Goal: Find specific page/section: Find specific page/section

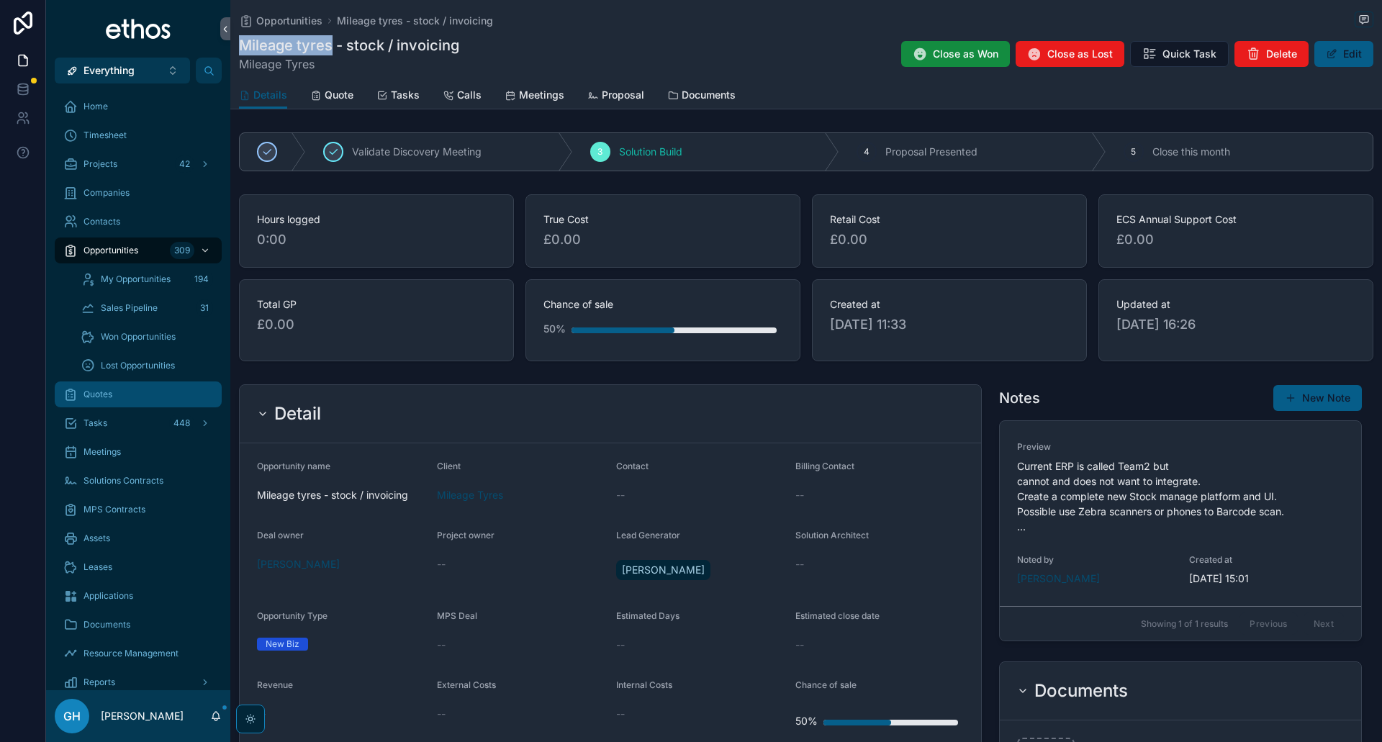
click at [115, 395] on div "Quotes" at bounding box center [138, 394] width 150 height 23
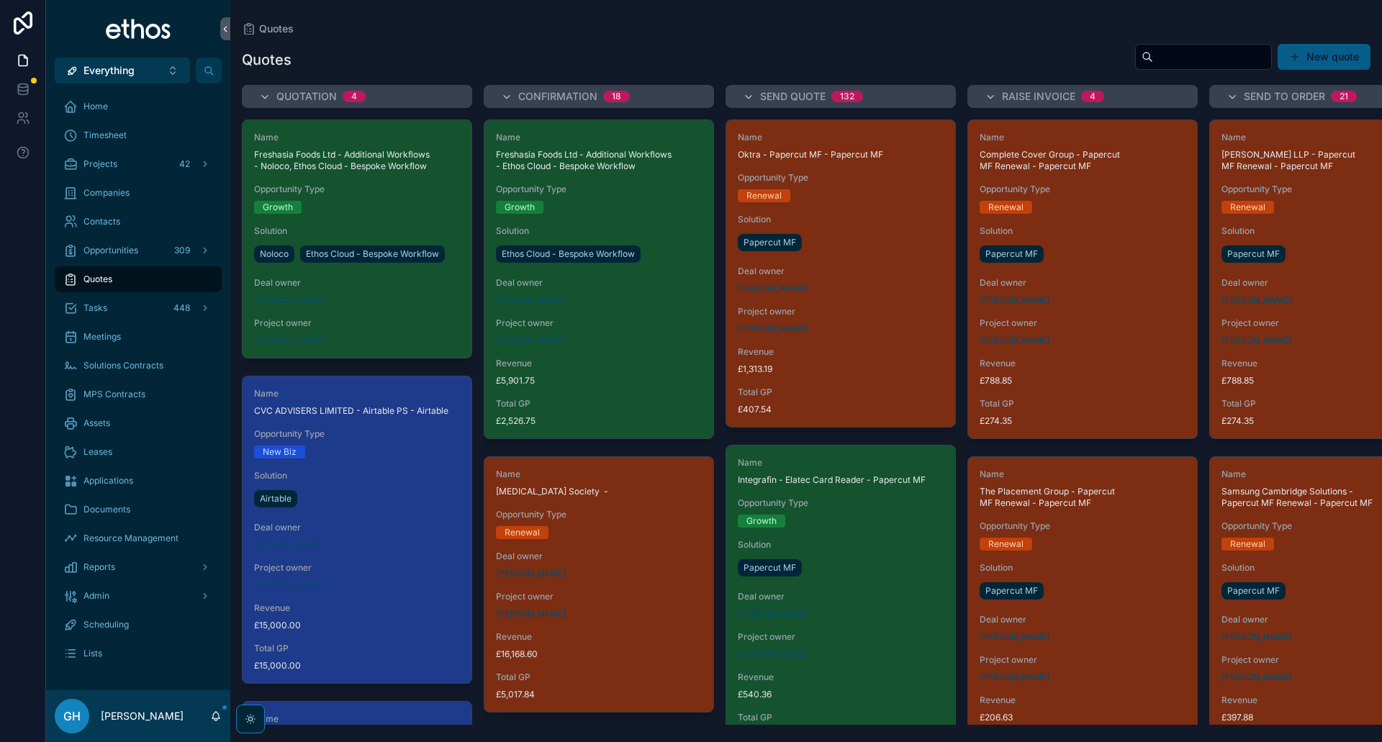
click at [1174, 53] on input "scrollable content" at bounding box center [1212, 57] width 118 height 20
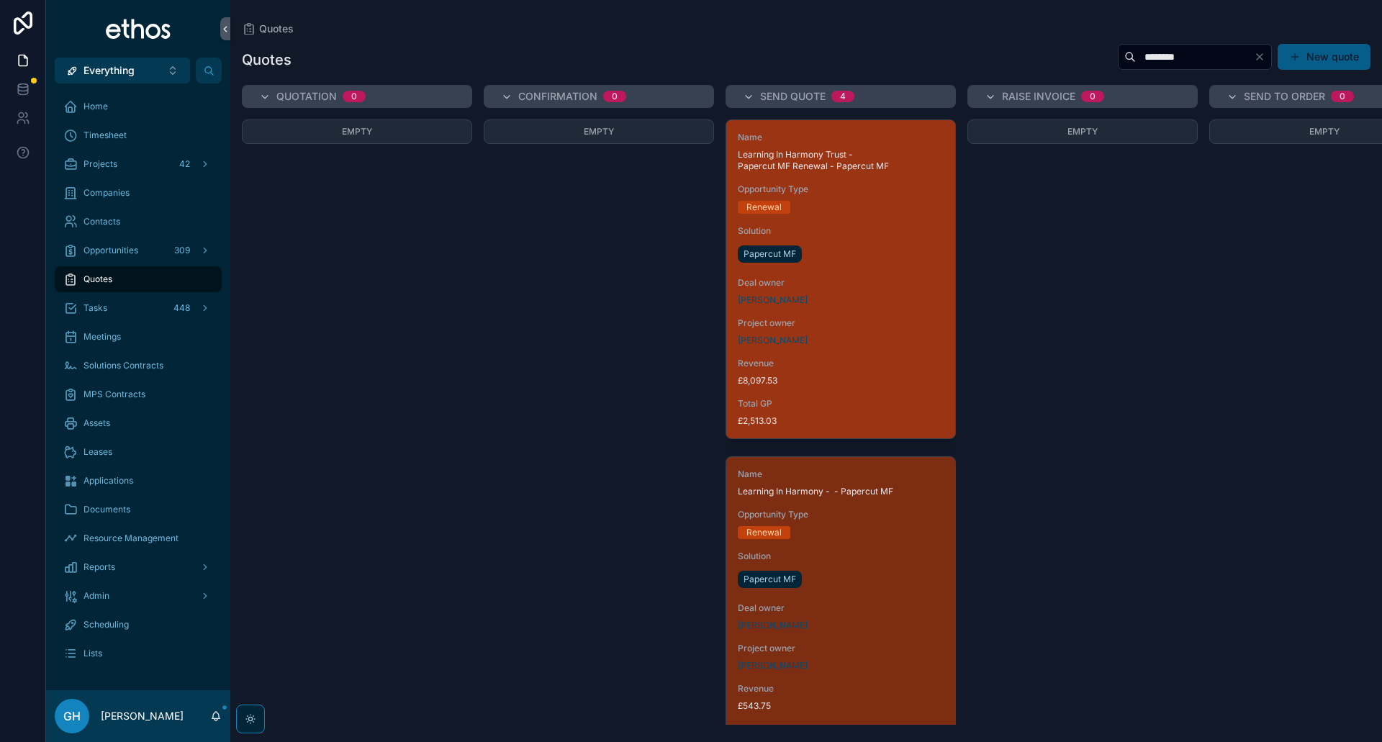
type input "********"
click at [845, 276] on div "Name Learning In Harmony Trust - Papercut MF Renewal - Papercut MF Opportunity …" at bounding box center [840, 279] width 229 height 318
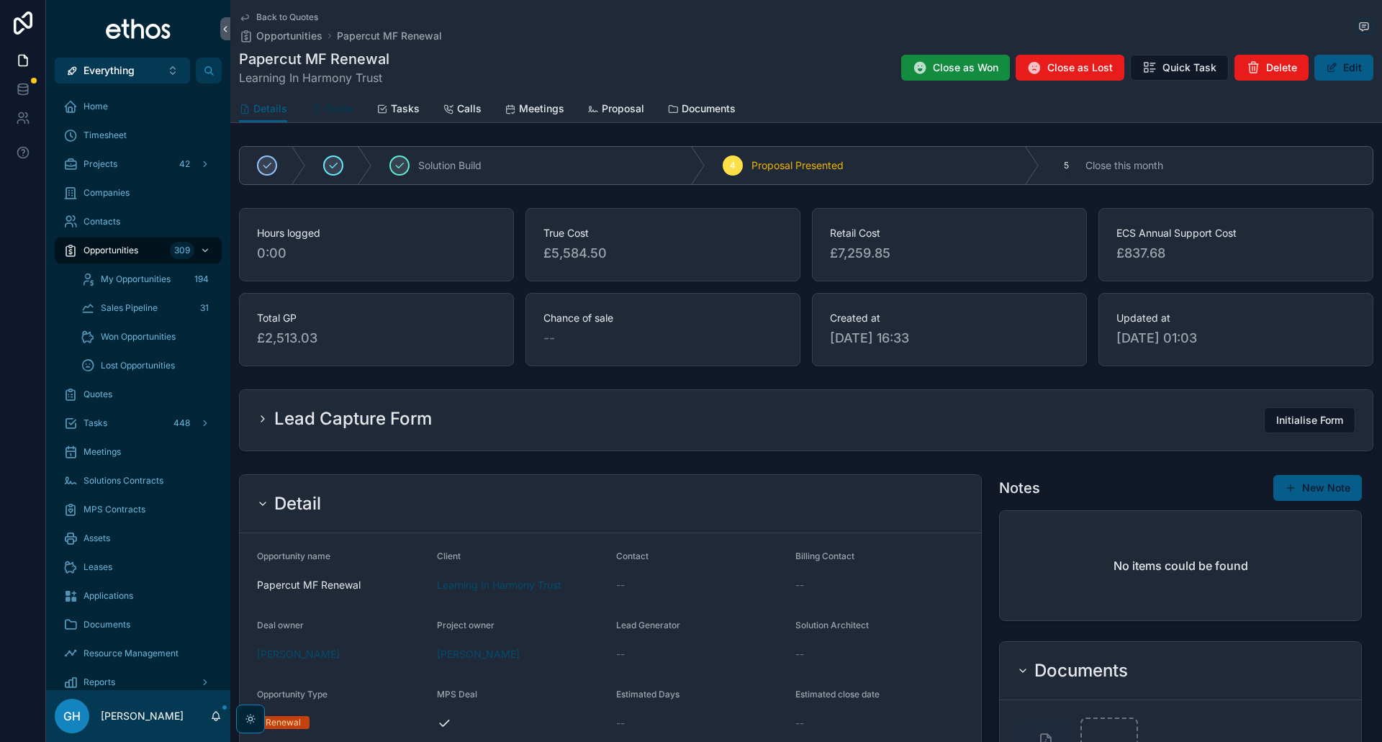
click at [340, 113] on span "Quote" at bounding box center [339, 109] width 29 height 14
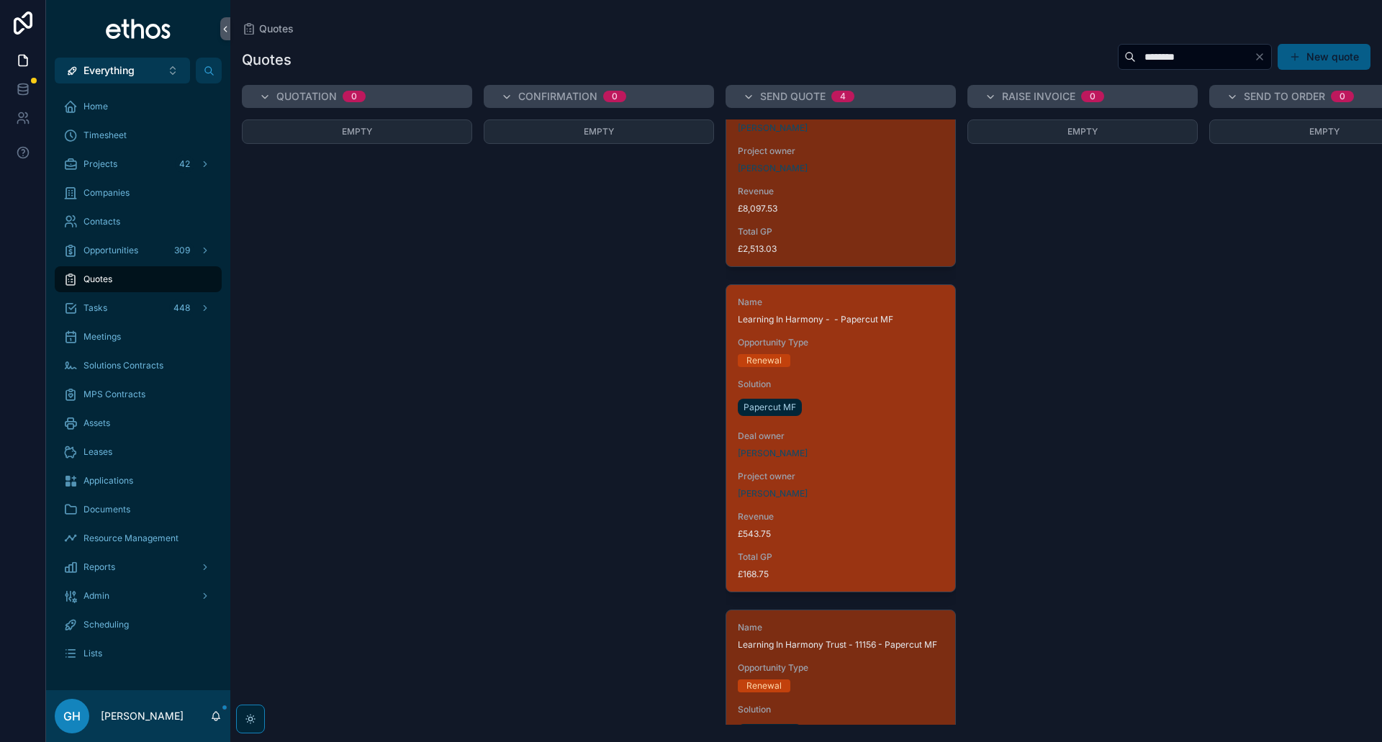
scroll to position [216, 0]
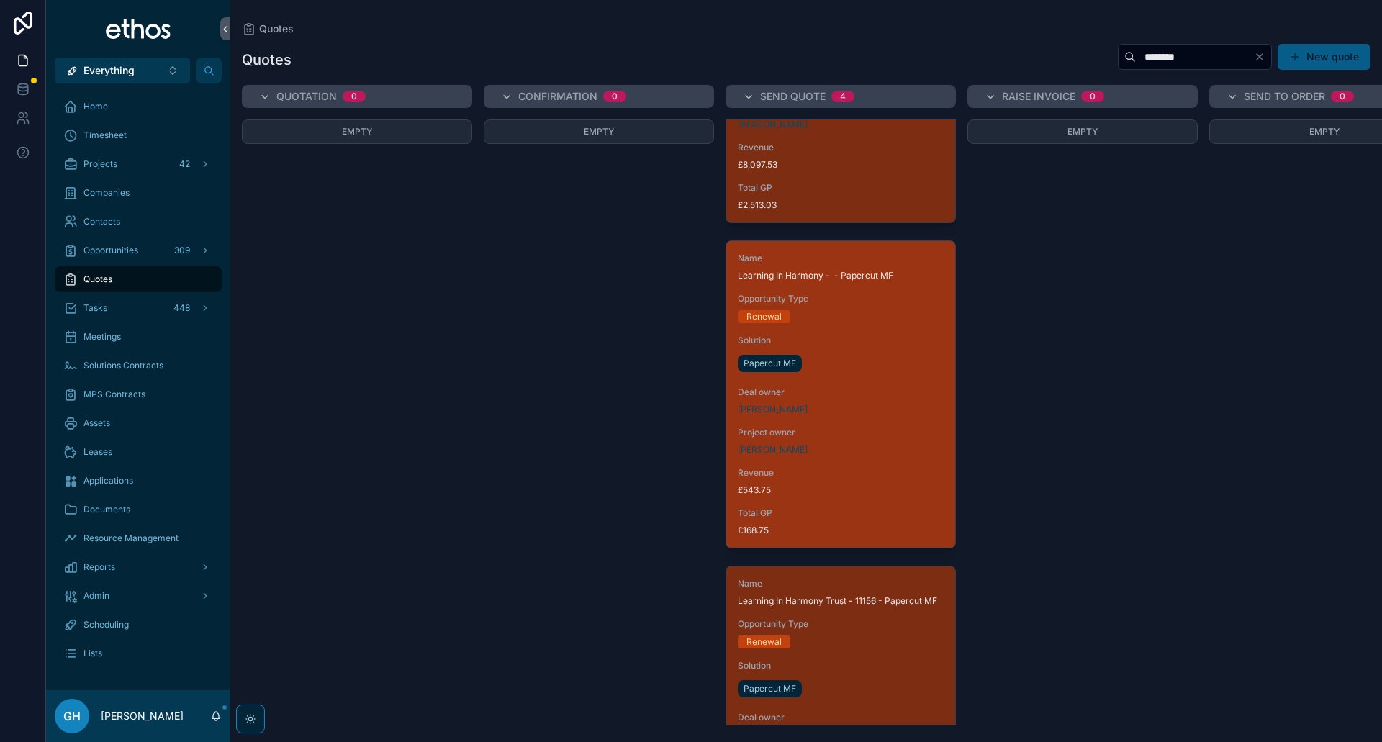
click at [862, 392] on span "Deal owner" at bounding box center [841, 393] width 206 height 12
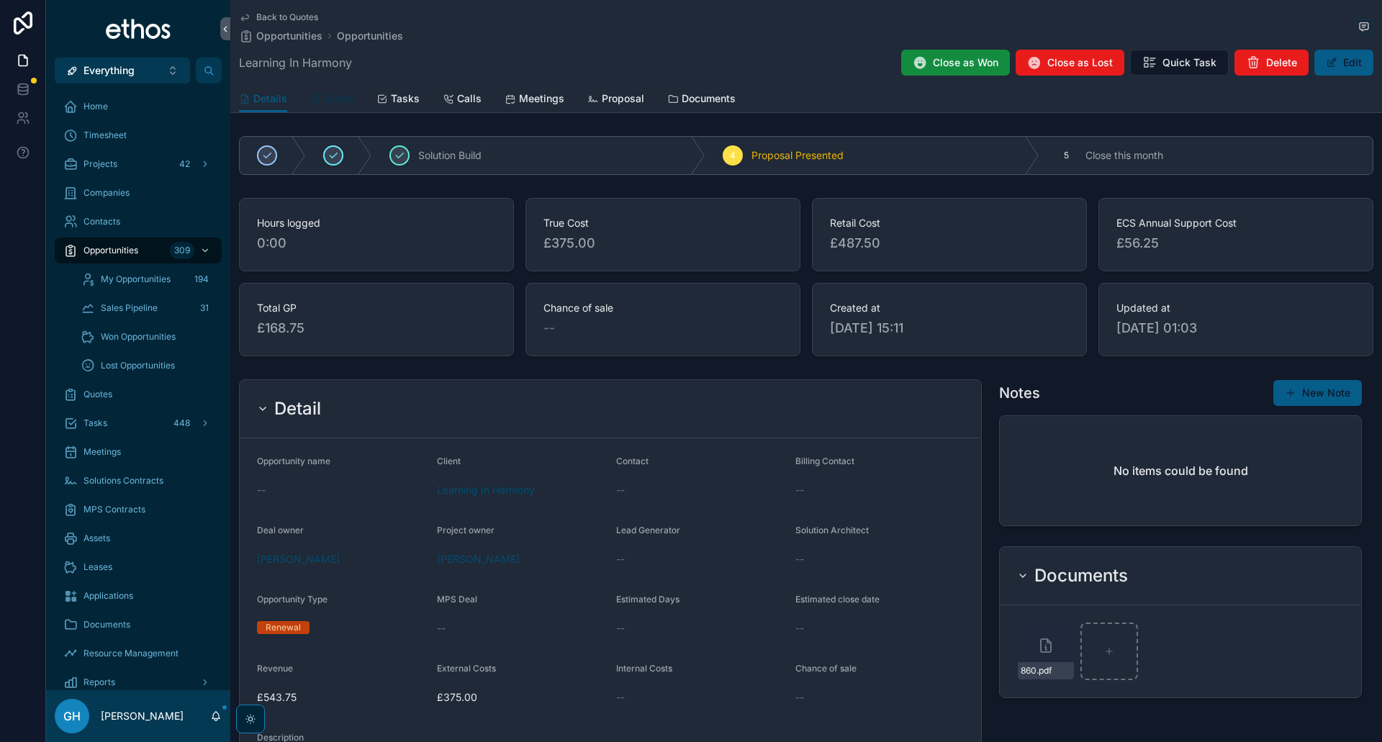
click at [335, 102] on span "Quote" at bounding box center [339, 98] width 29 height 14
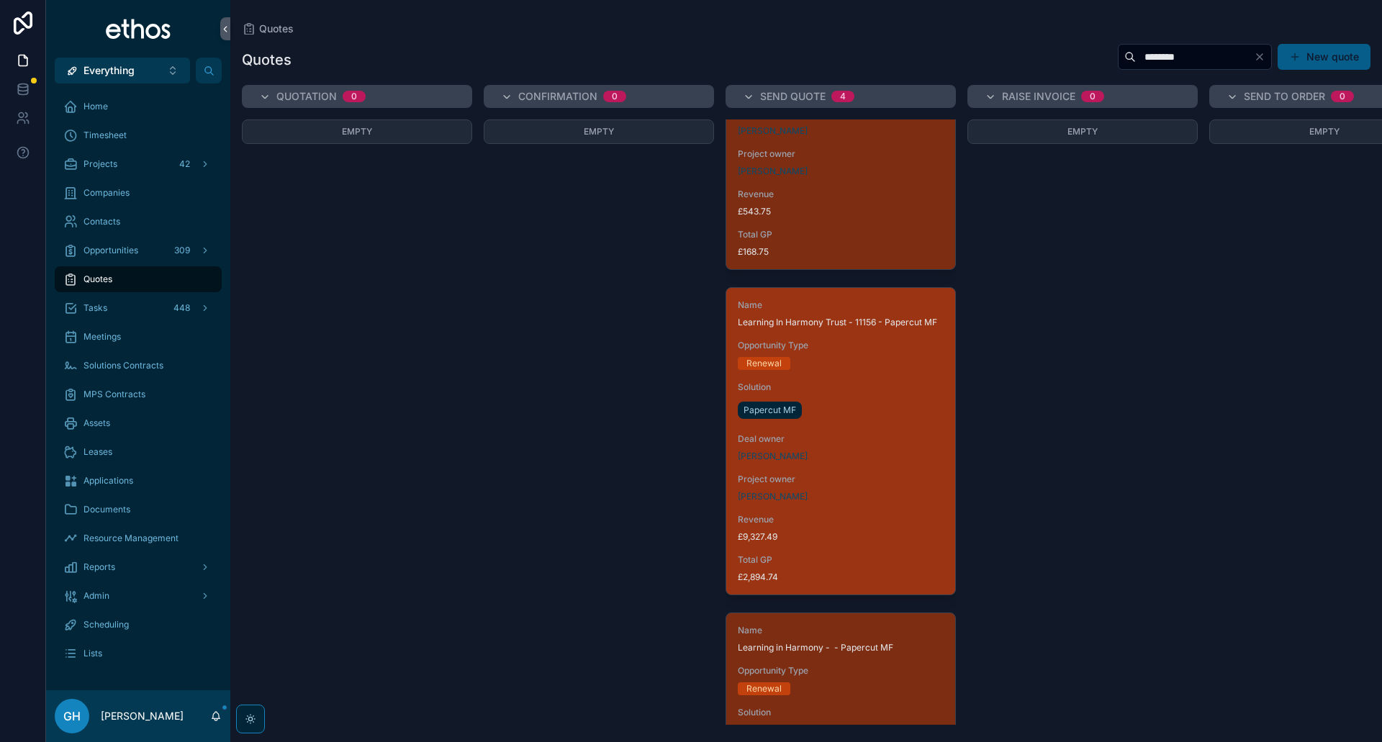
scroll to position [504, 0]
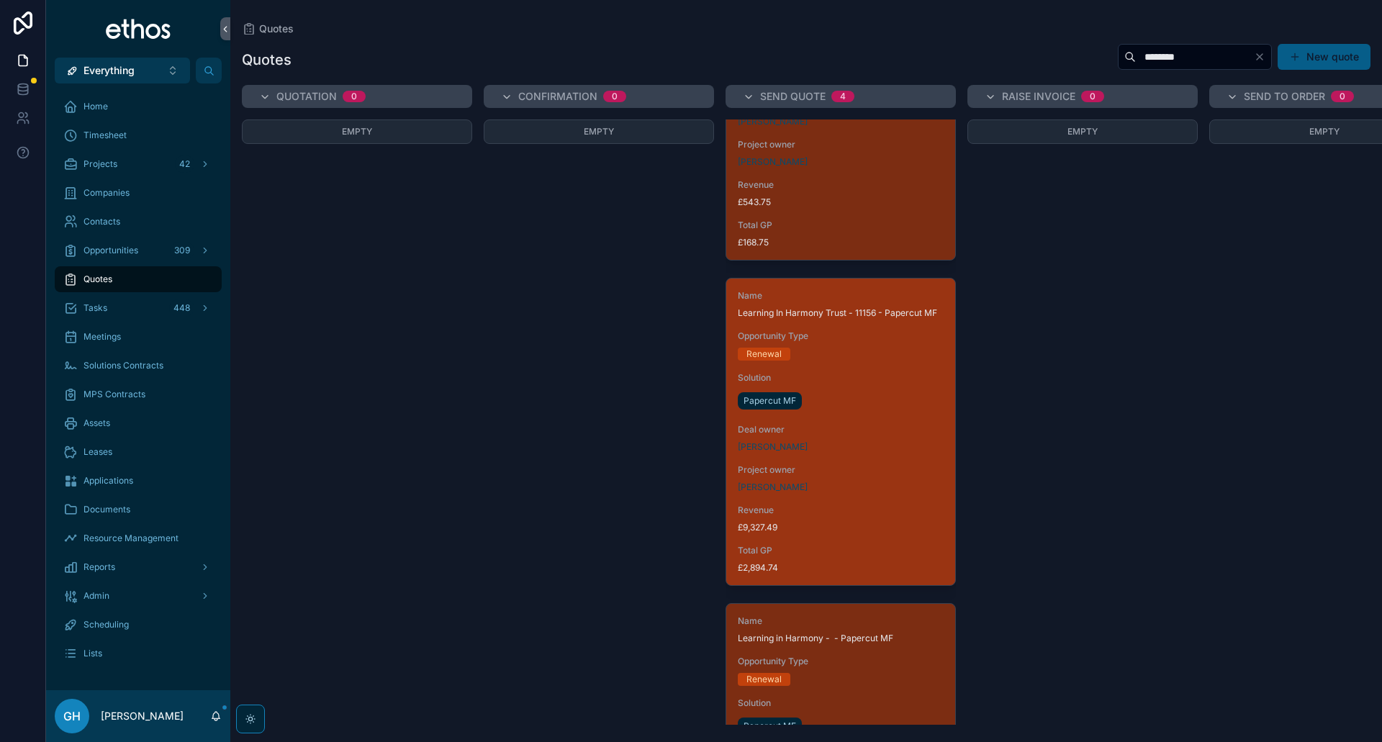
click at [857, 429] on div "Name Learning In Harmony Trust - 11156 - Papercut MF Opportunity Type Renewal S…" at bounding box center [840, 432] width 229 height 307
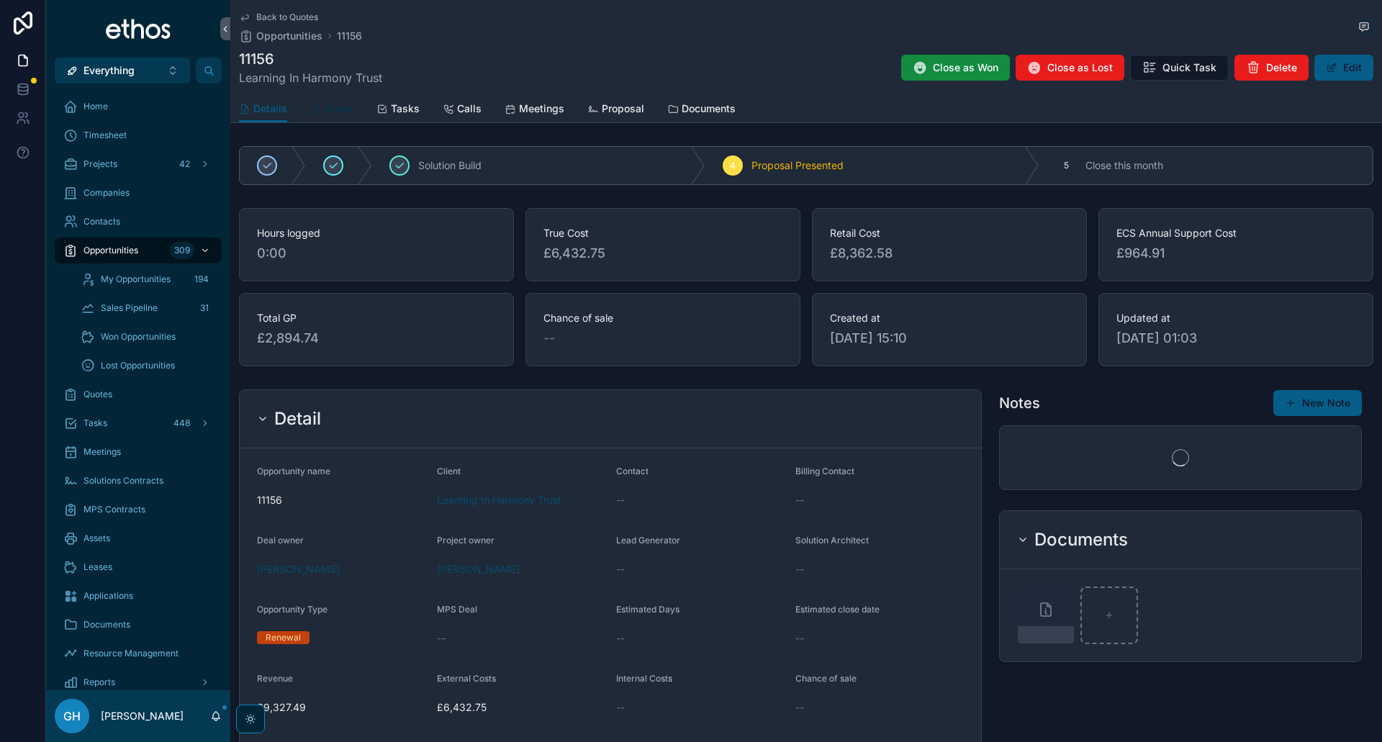
click at [328, 108] on span "Quote" at bounding box center [339, 109] width 29 height 14
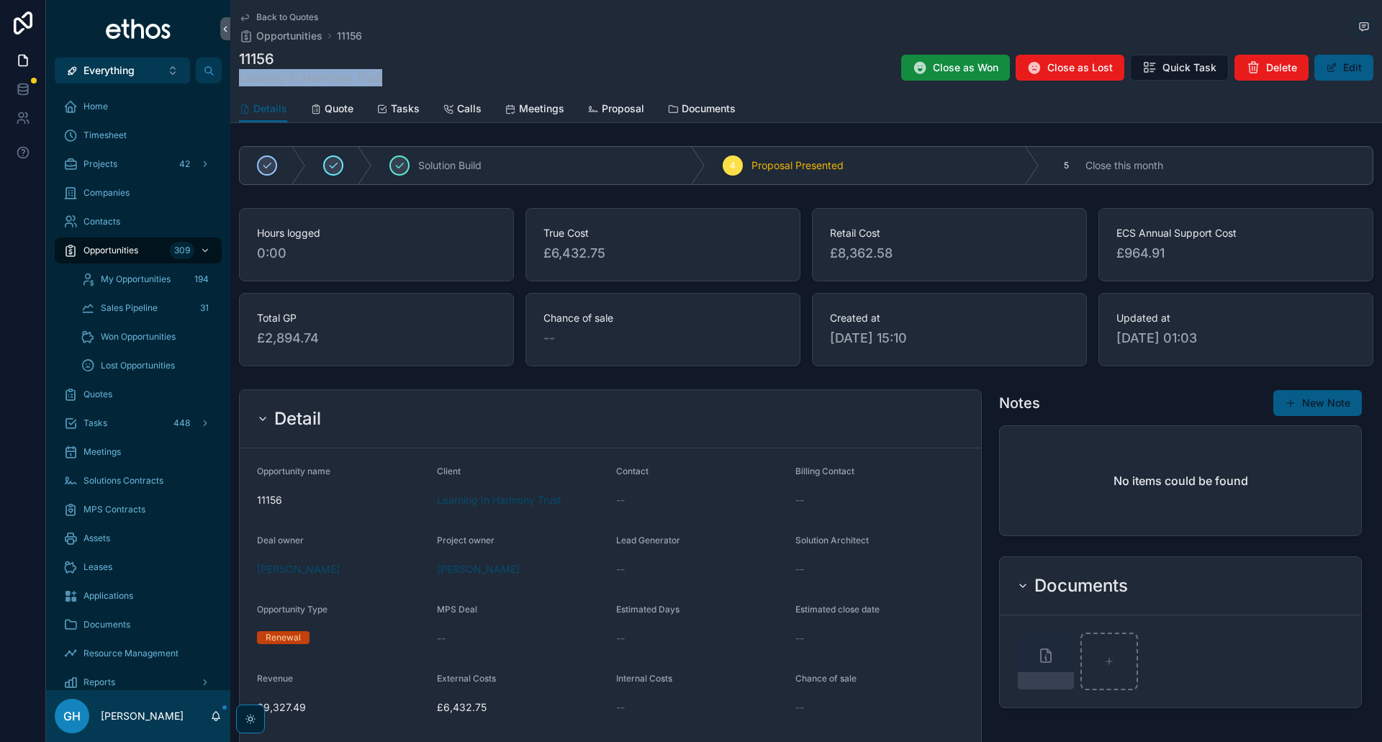
drag, startPoint x: 387, startPoint y: 78, endPoint x: 231, endPoint y: 82, distance: 155.6
click at [231, 82] on div "Back to Quotes Opportunities 11156 11156 Learning In Harmony Trust Close as Won…" at bounding box center [806, 61] width 1152 height 123
copy span "Learning In Harmony Trust"
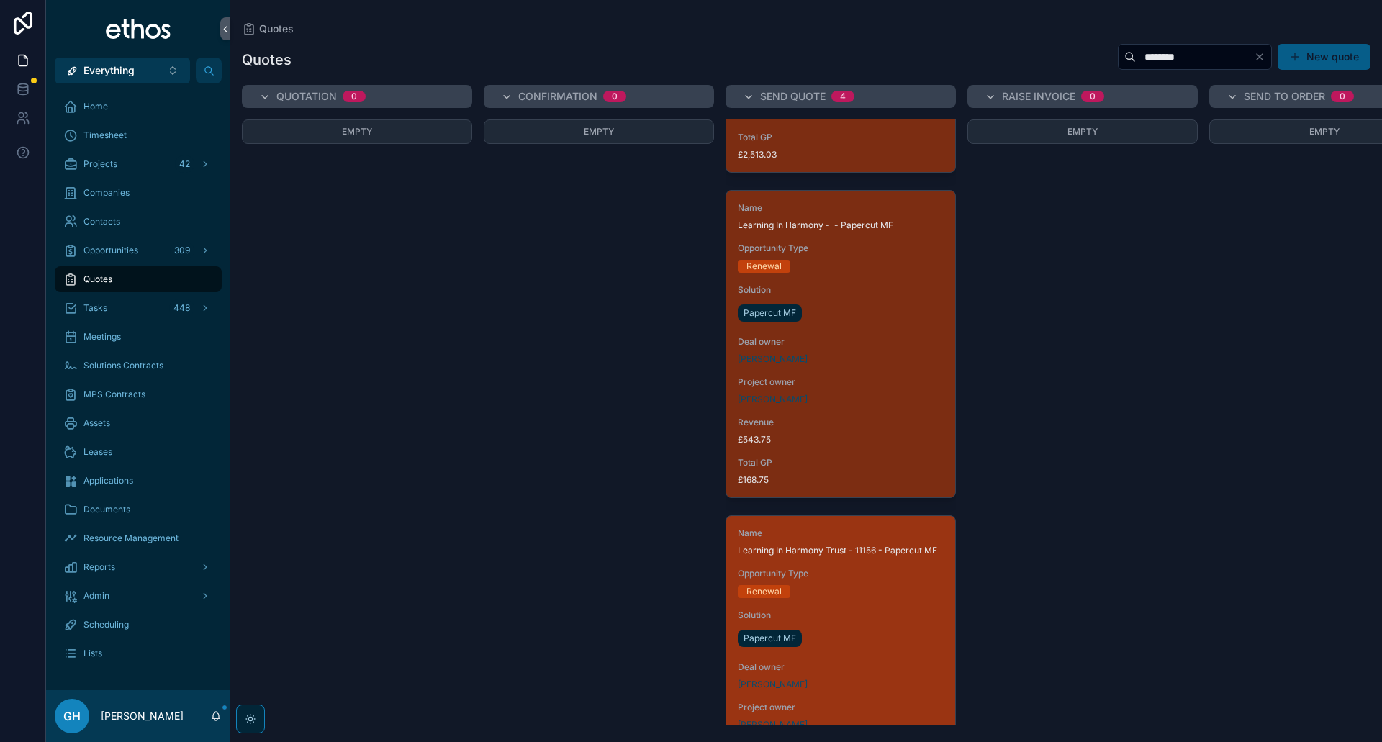
scroll to position [216, 0]
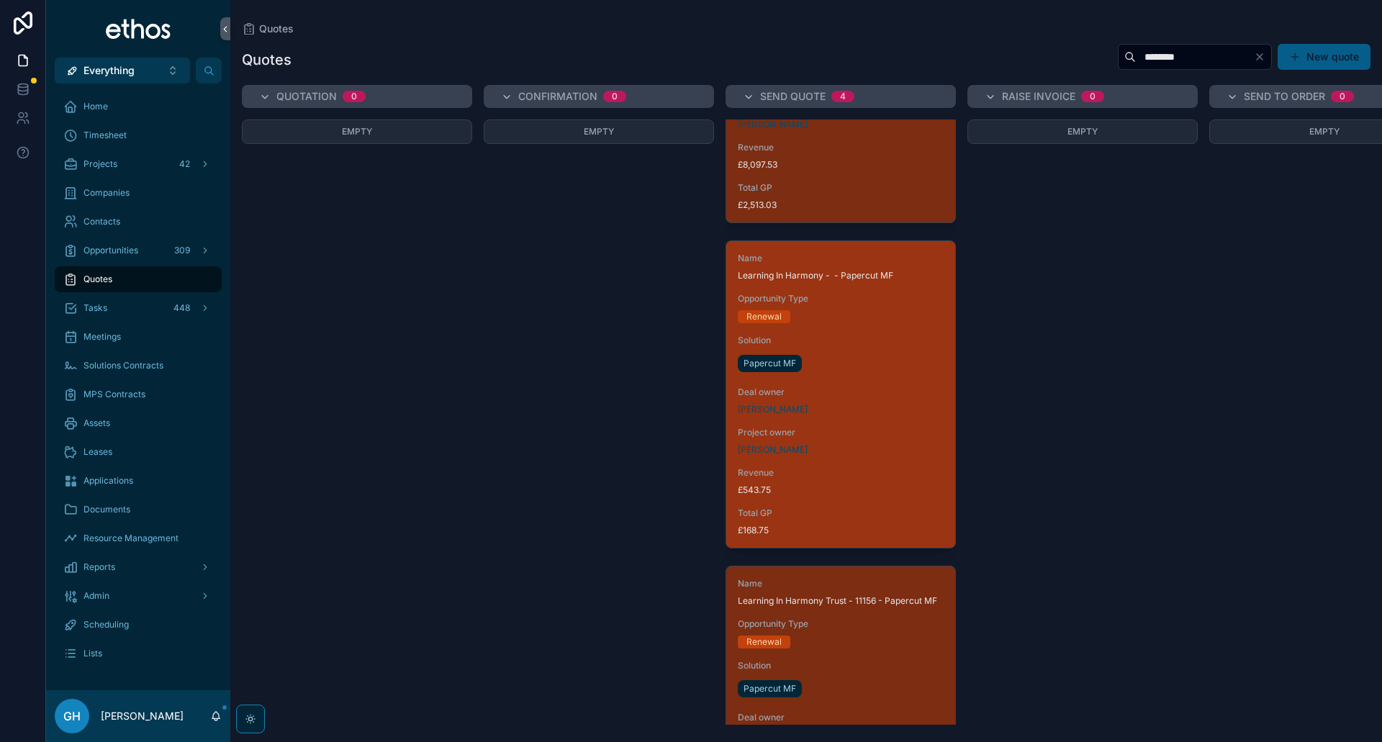
click at [871, 466] on div "Name Learning In Harmony - - Papercut MF Opportunity Type Renewal Solution Pape…" at bounding box center [840, 394] width 229 height 307
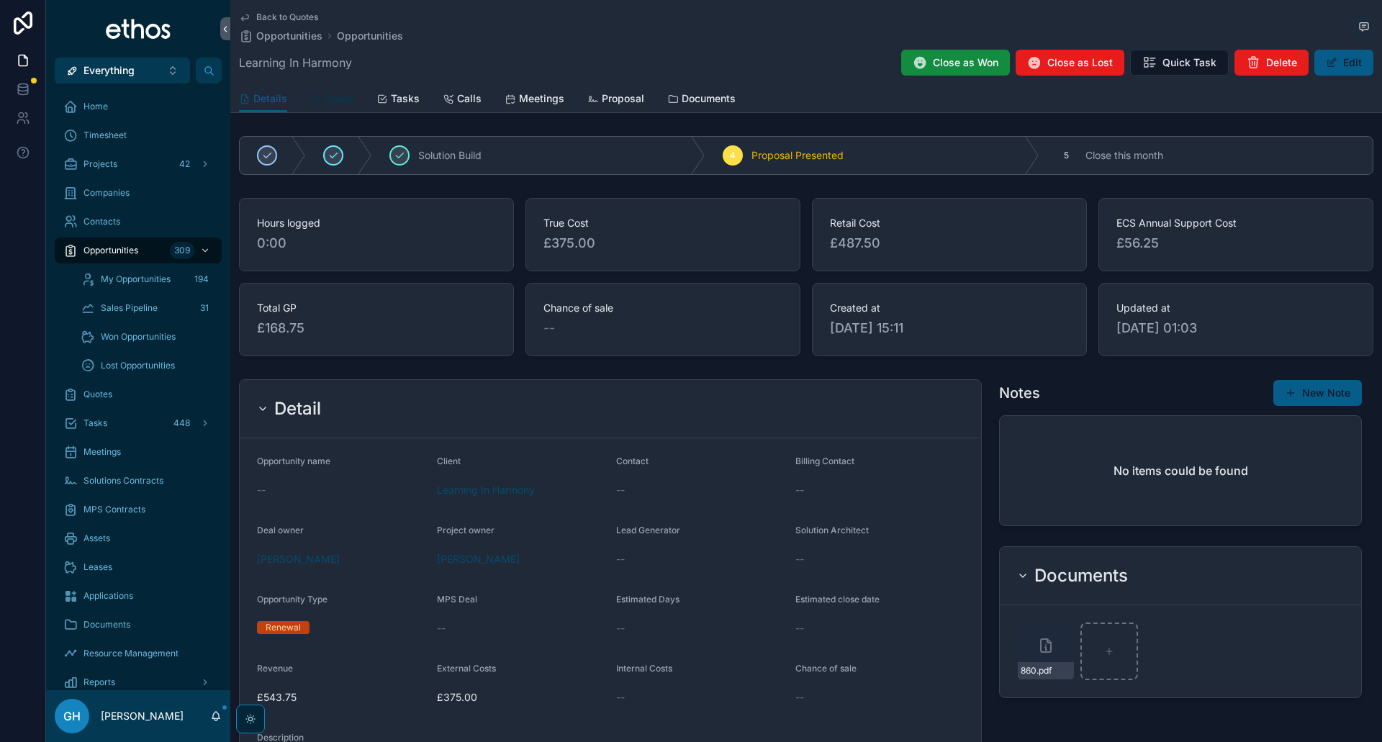
click at [329, 104] on span "Quote" at bounding box center [339, 98] width 29 height 14
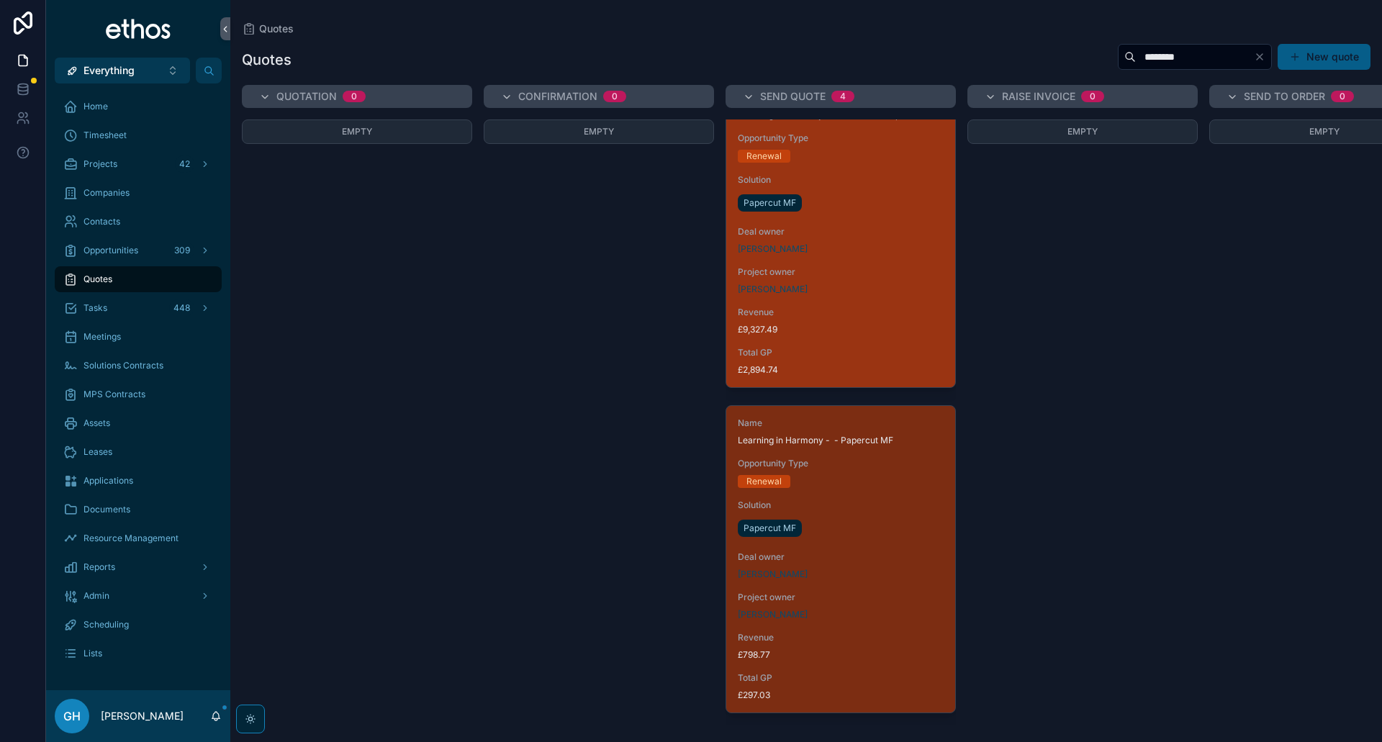
scroll to position [721, 0]
click at [859, 334] on div "Name Learning In Harmony Trust - 11156 - Papercut MF Opportunity Type Renewal S…" at bounding box center [840, 234] width 229 height 307
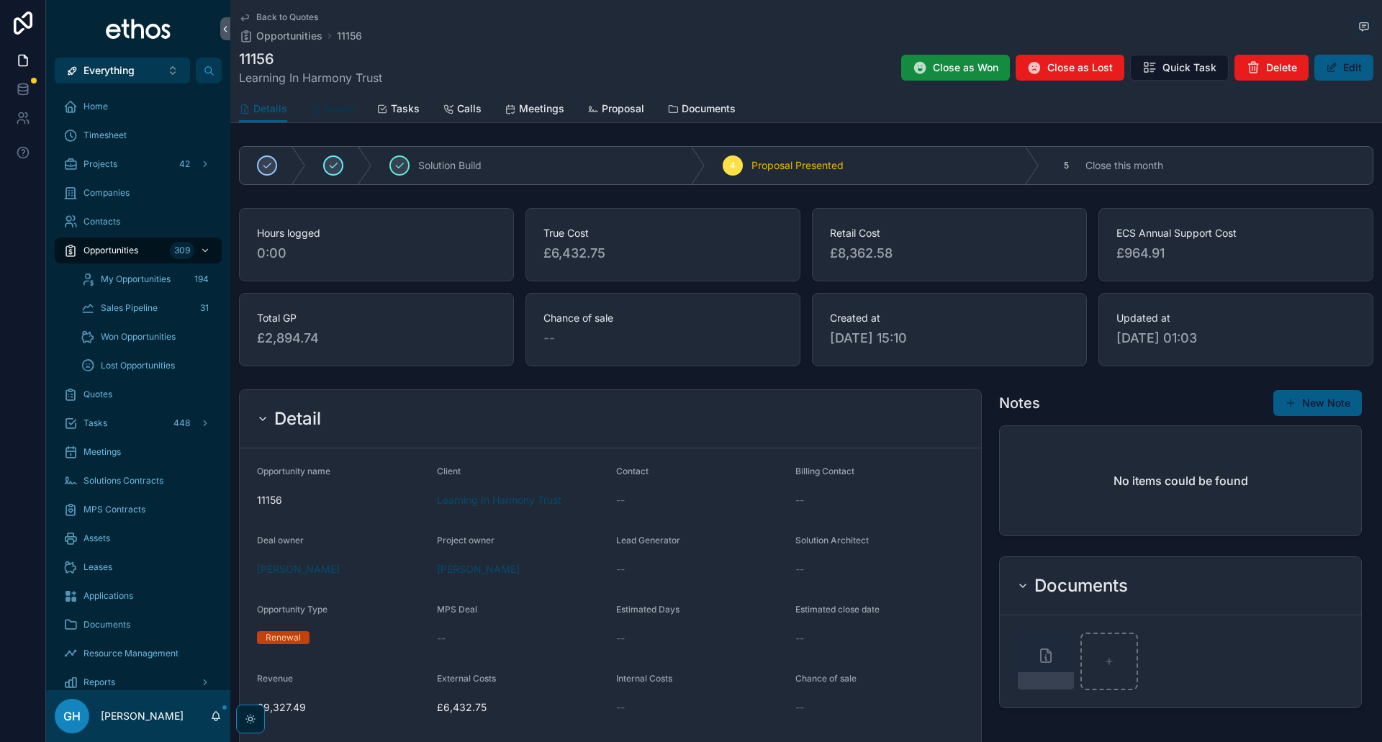
click at [336, 110] on span "Quote" at bounding box center [339, 109] width 29 height 14
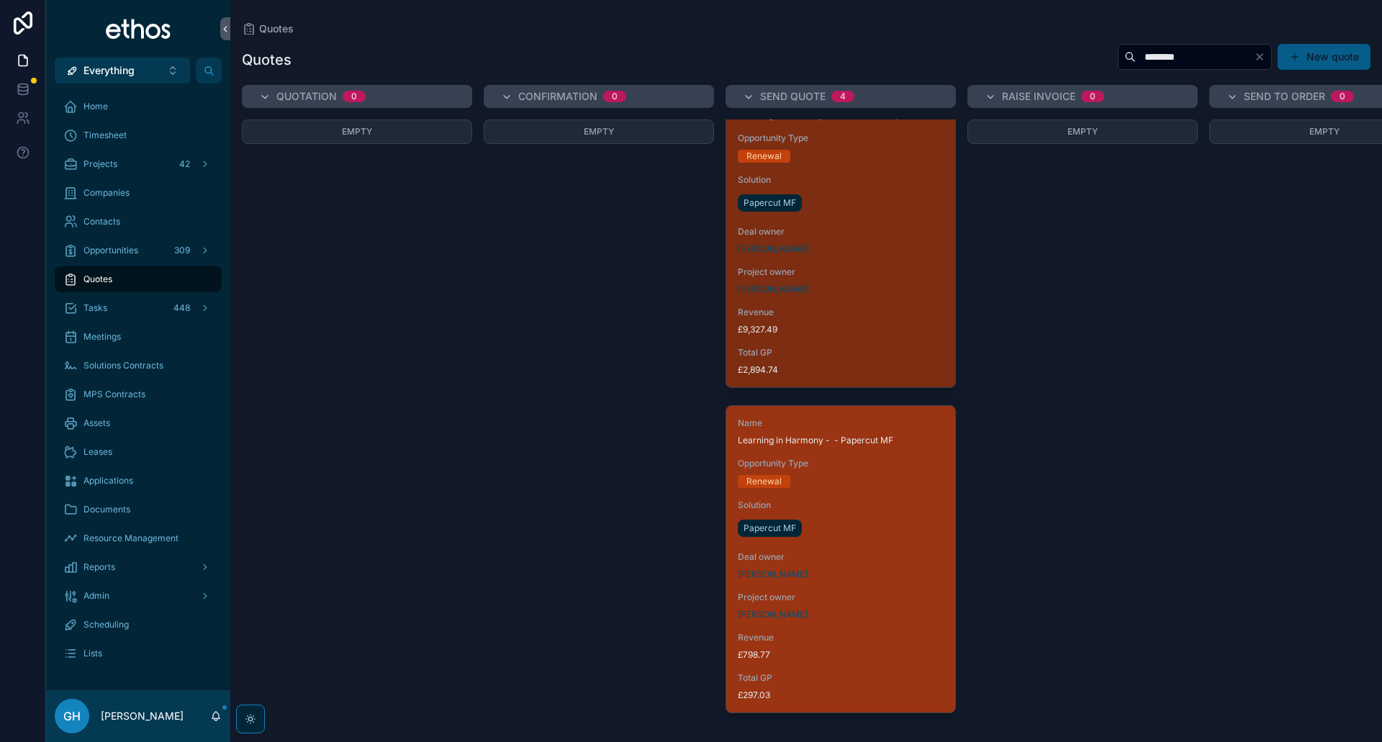
scroll to position [721, 0]
click at [866, 559] on div "Deal owner [PERSON_NAME]" at bounding box center [841, 566] width 206 height 29
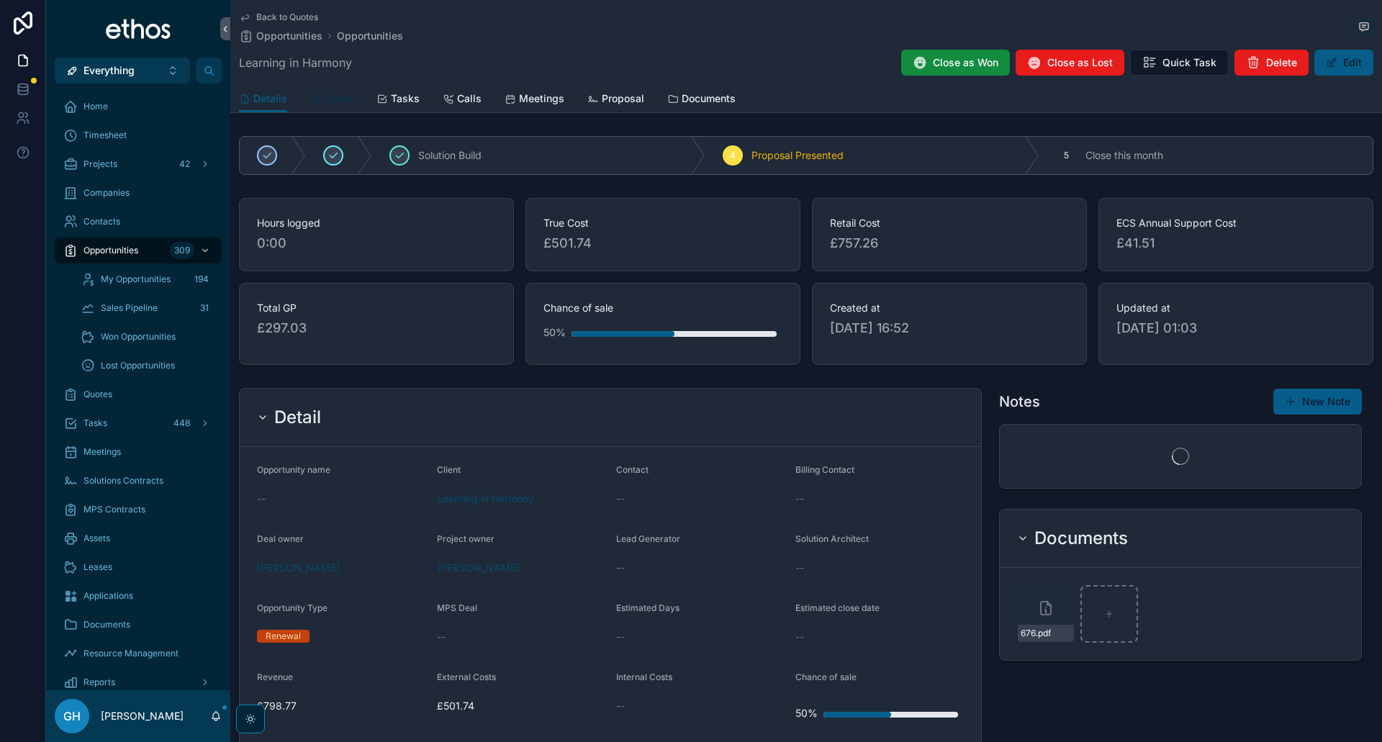
click at [325, 104] on span "Quote" at bounding box center [339, 98] width 29 height 14
